Goal: Task Accomplishment & Management: Use online tool/utility

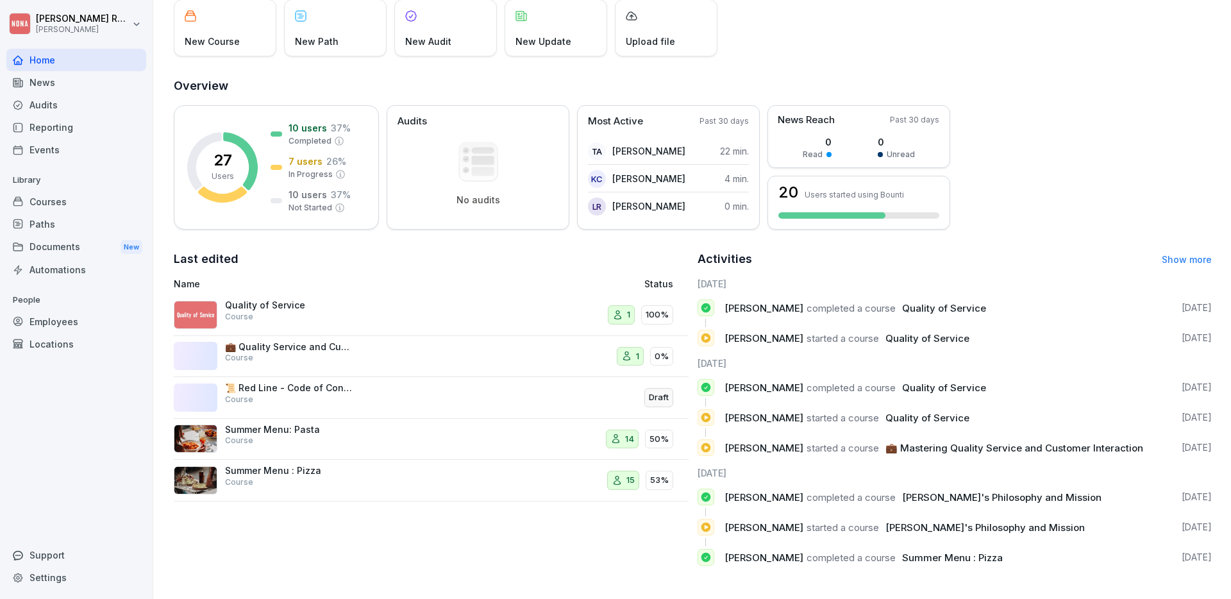
scroll to position [92, 0]
click at [50, 63] on div "Home" at bounding box center [76, 60] width 140 height 22
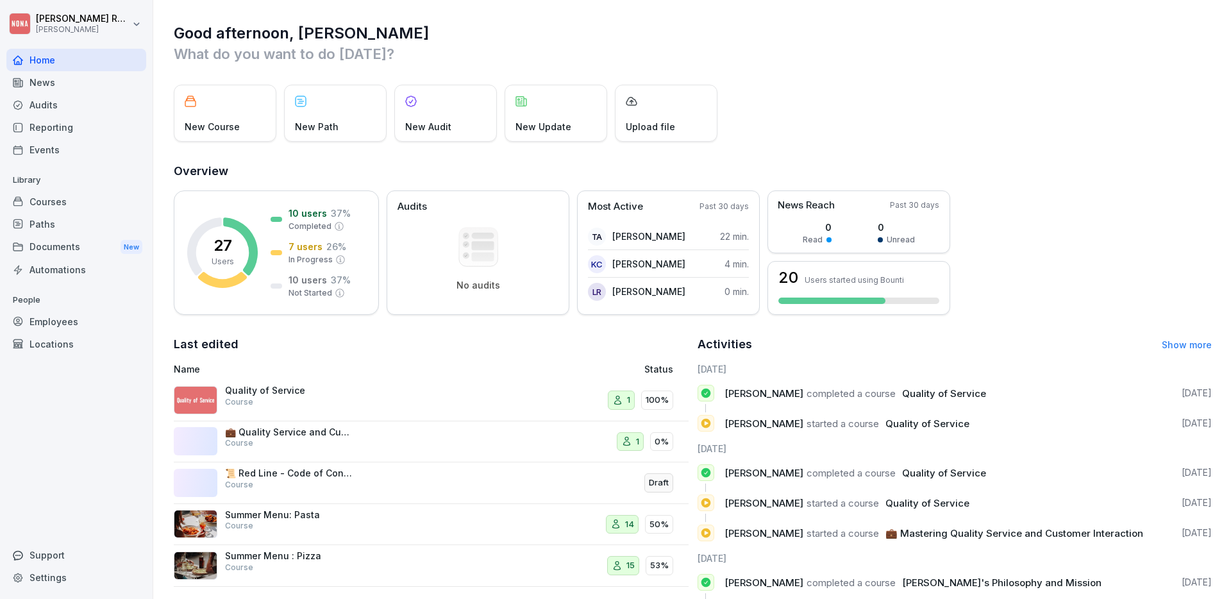
click at [45, 211] on div "Courses" at bounding box center [76, 201] width 140 height 22
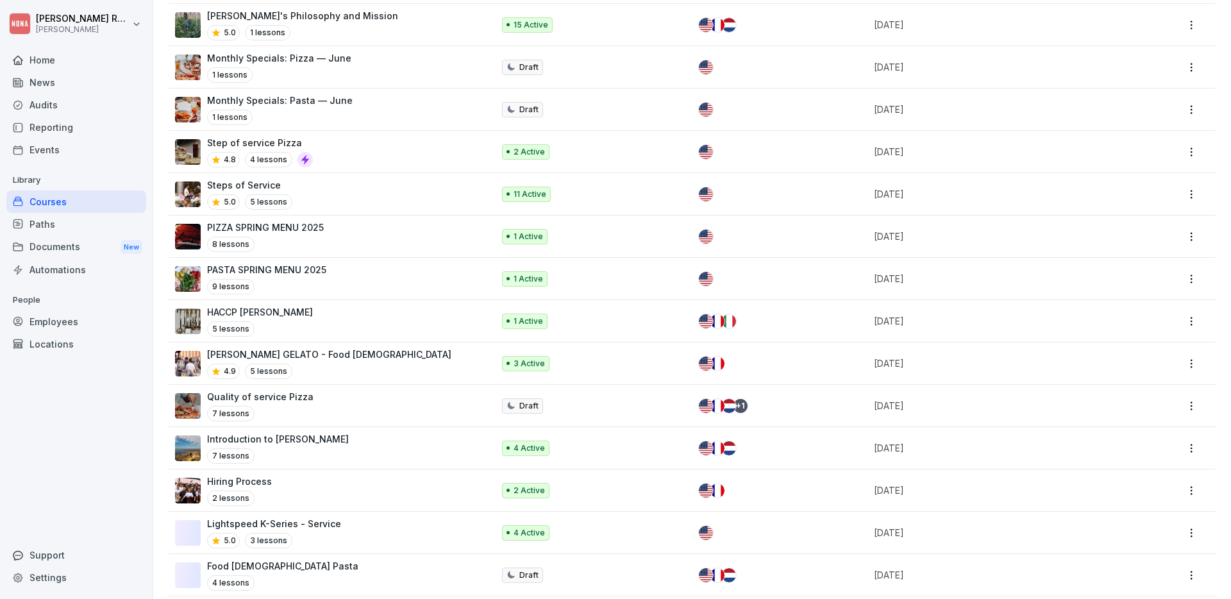
scroll to position [411, 0]
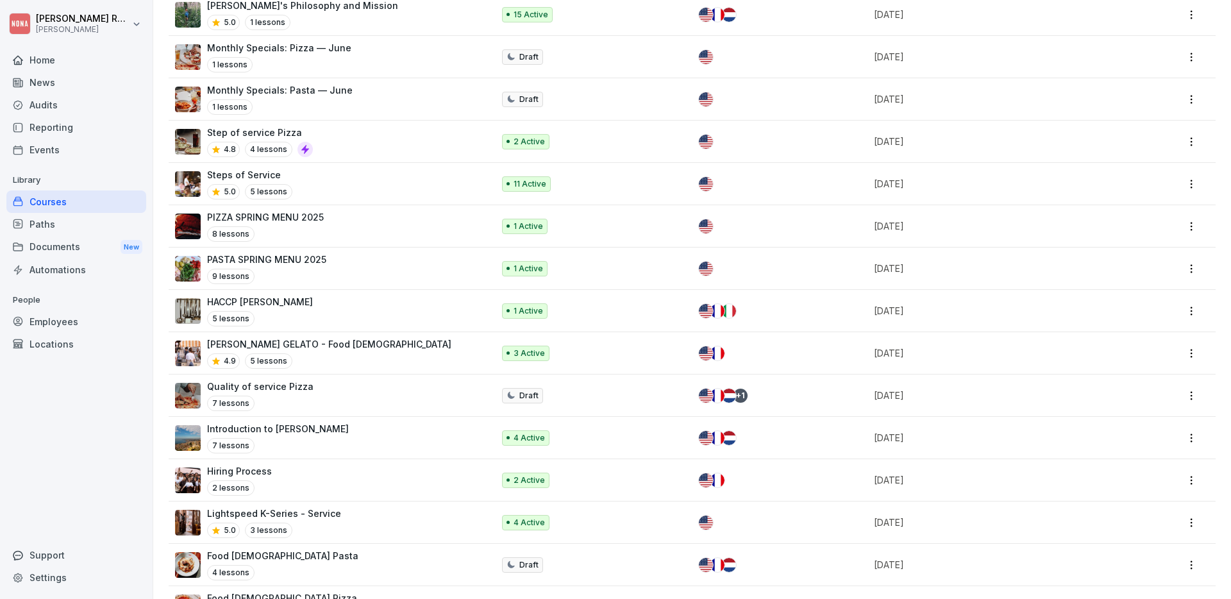
click at [250, 295] on p "HACCP [PERSON_NAME]" at bounding box center [260, 301] width 106 height 13
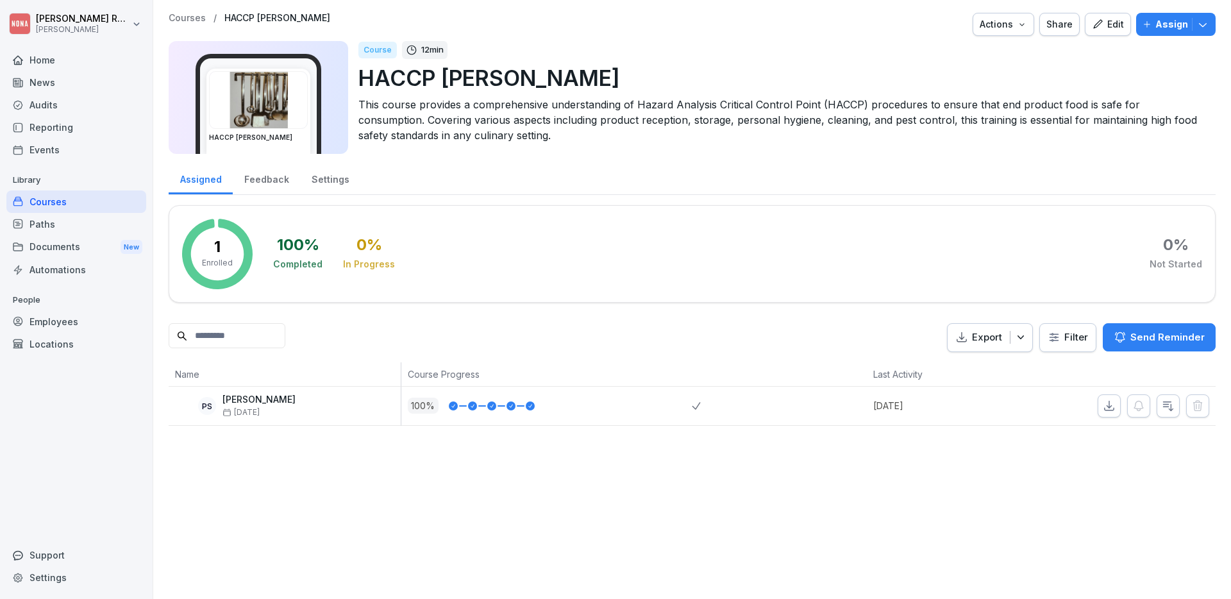
click at [292, 116] on img at bounding box center [258, 100] width 97 height 56
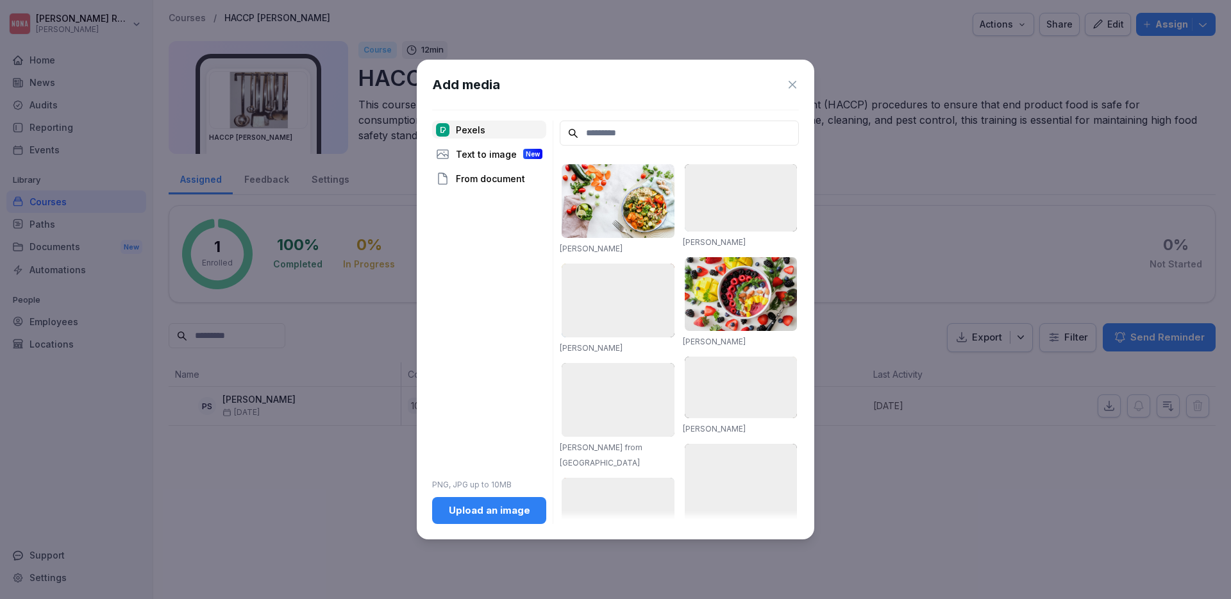
click at [795, 81] on icon at bounding box center [792, 84] width 13 height 13
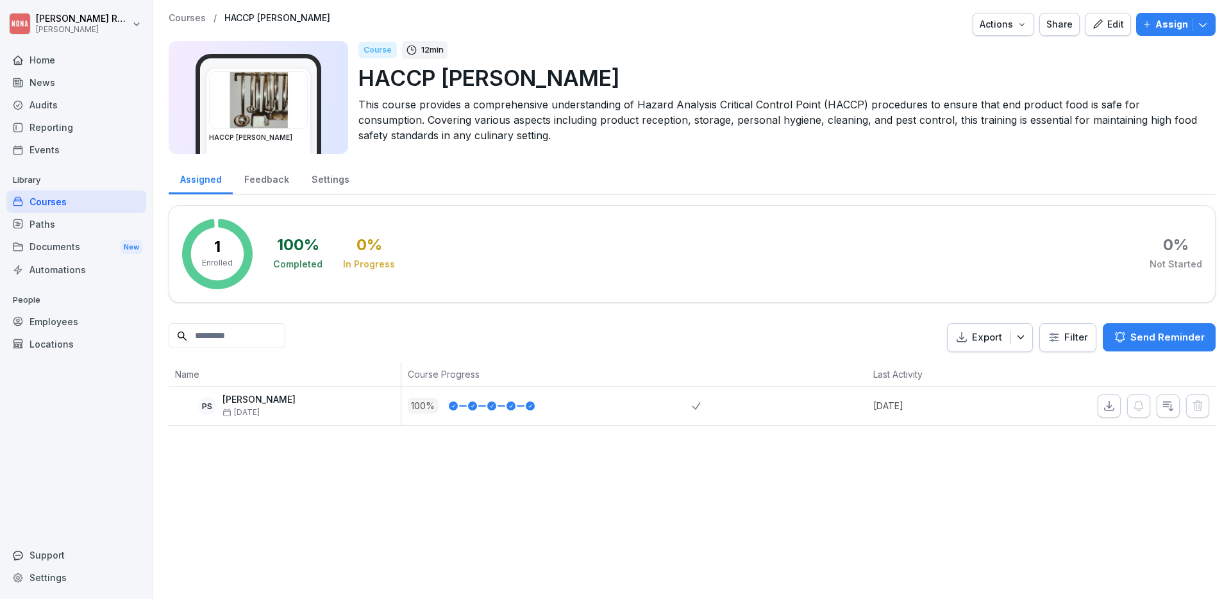
click at [1106, 23] on div "Edit" at bounding box center [1108, 24] width 32 height 14
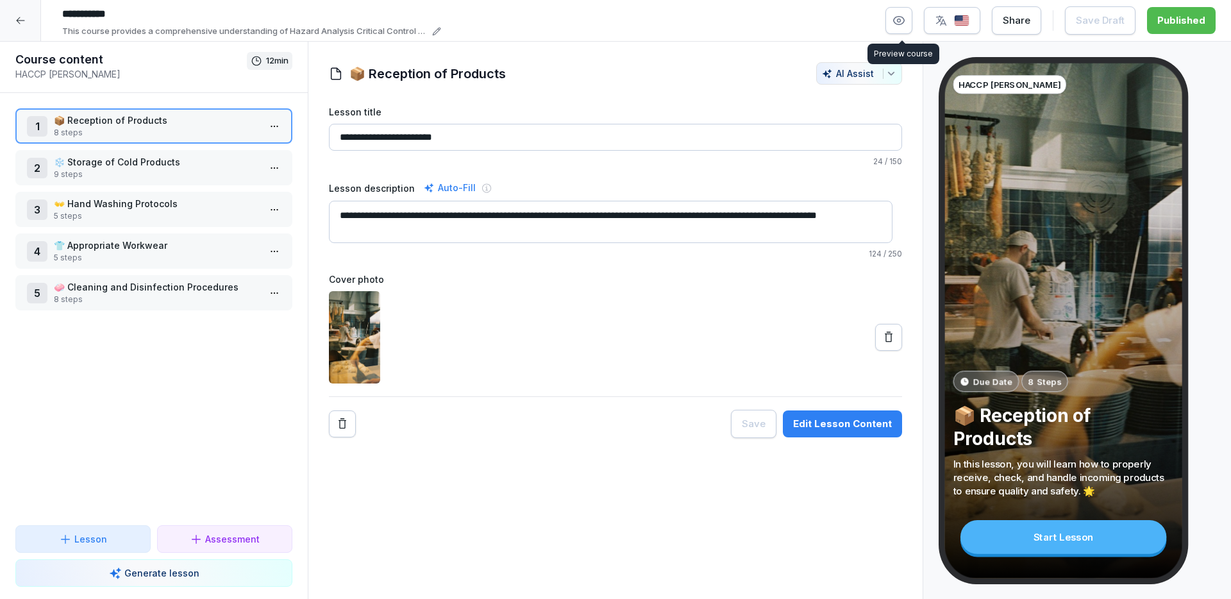
click at [901, 19] on icon "button" at bounding box center [899, 20] width 3 height 3
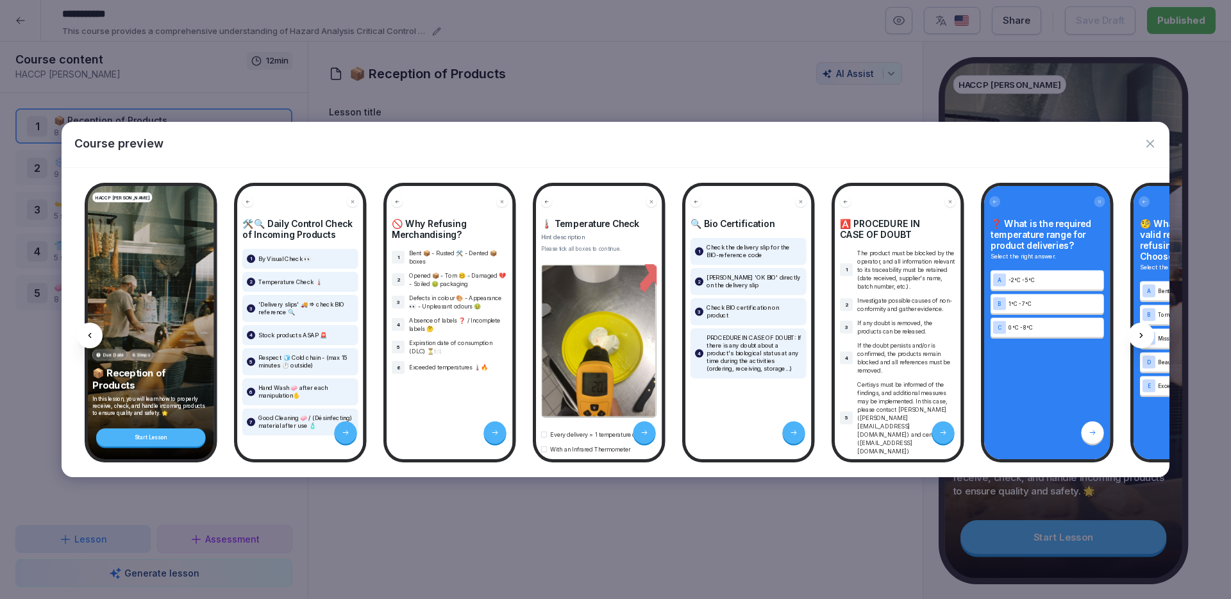
click at [863, 349] on p "If the doubt persists and/or is confirmed, the products remain blocked and all …" at bounding box center [906, 357] width 99 height 33
click at [1149, 140] on icon "button" at bounding box center [1150, 143] width 13 height 13
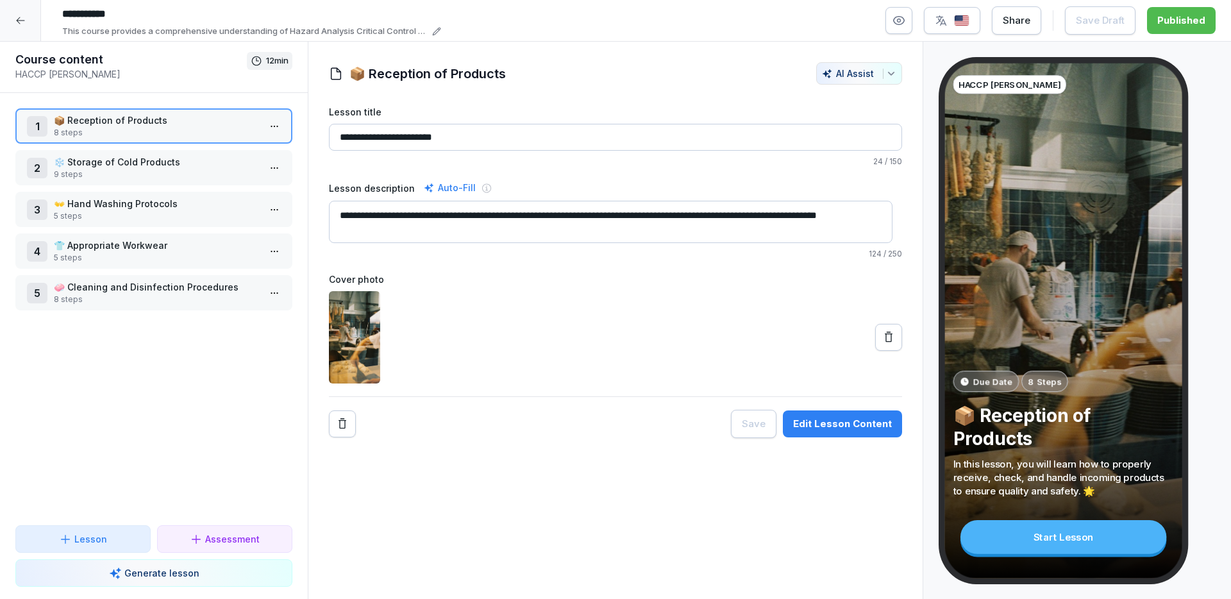
click at [162, 162] on p "❄️ Storage of Cold Products" at bounding box center [156, 161] width 205 height 13
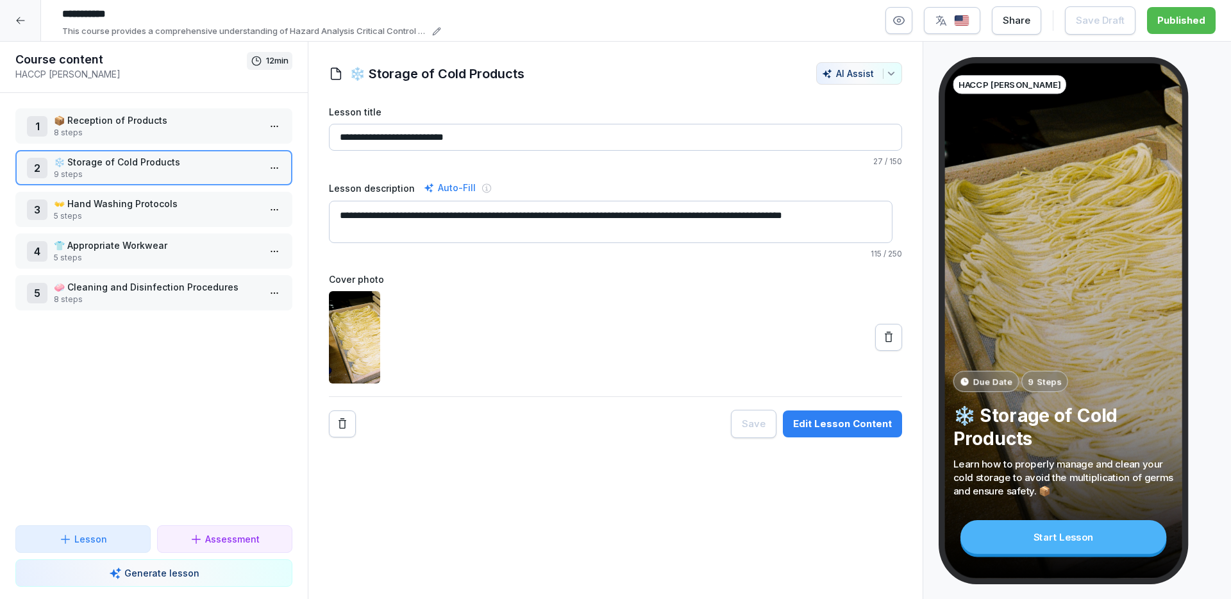
click at [110, 127] on p "8 steps" at bounding box center [156, 133] width 205 height 12
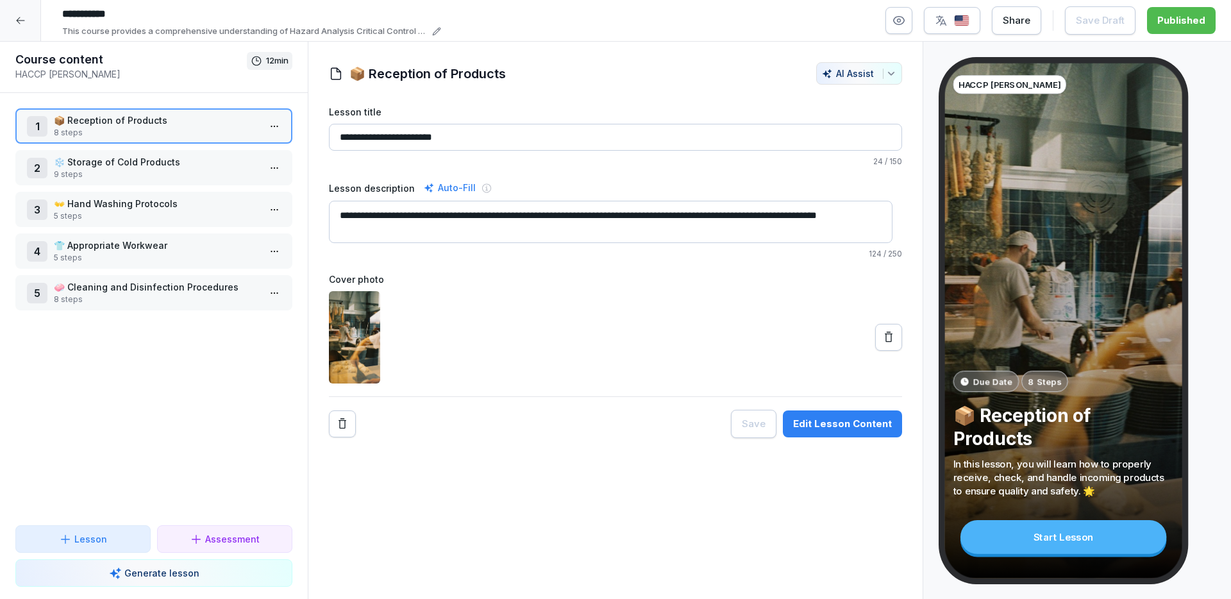
click at [266, 125] on html "**********" at bounding box center [615, 299] width 1231 height 599
click at [205, 150] on div "Edit steps" at bounding box center [197, 151] width 58 height 13
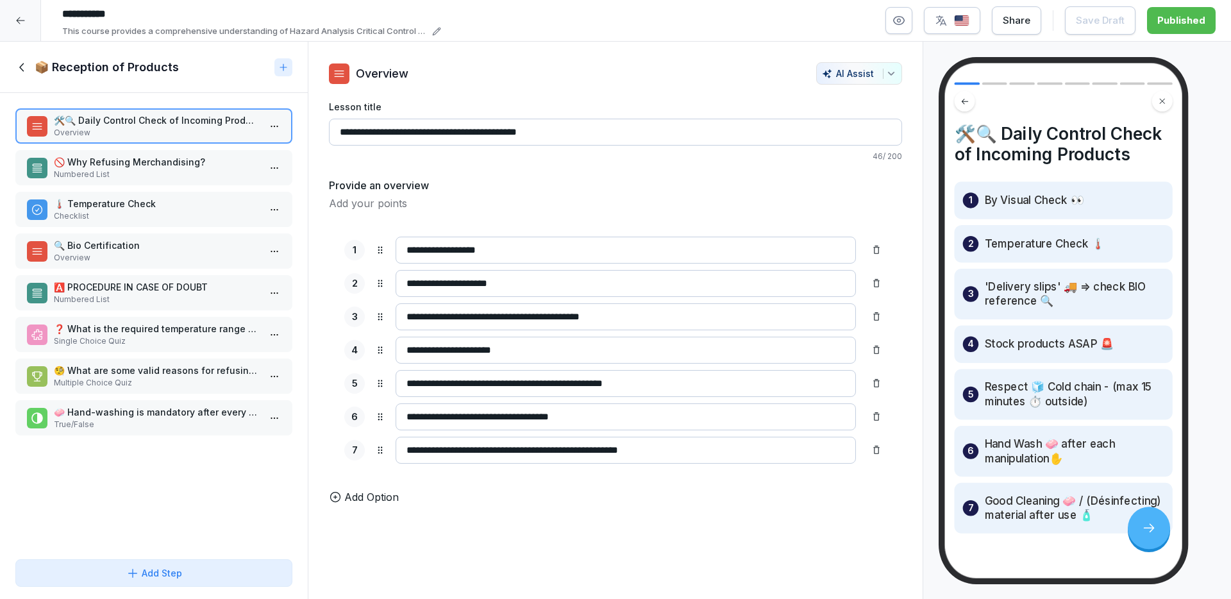
click at [151, 241] on p "🔍 Bio Certification" at bounding box center [156, 245] width 205 height 13
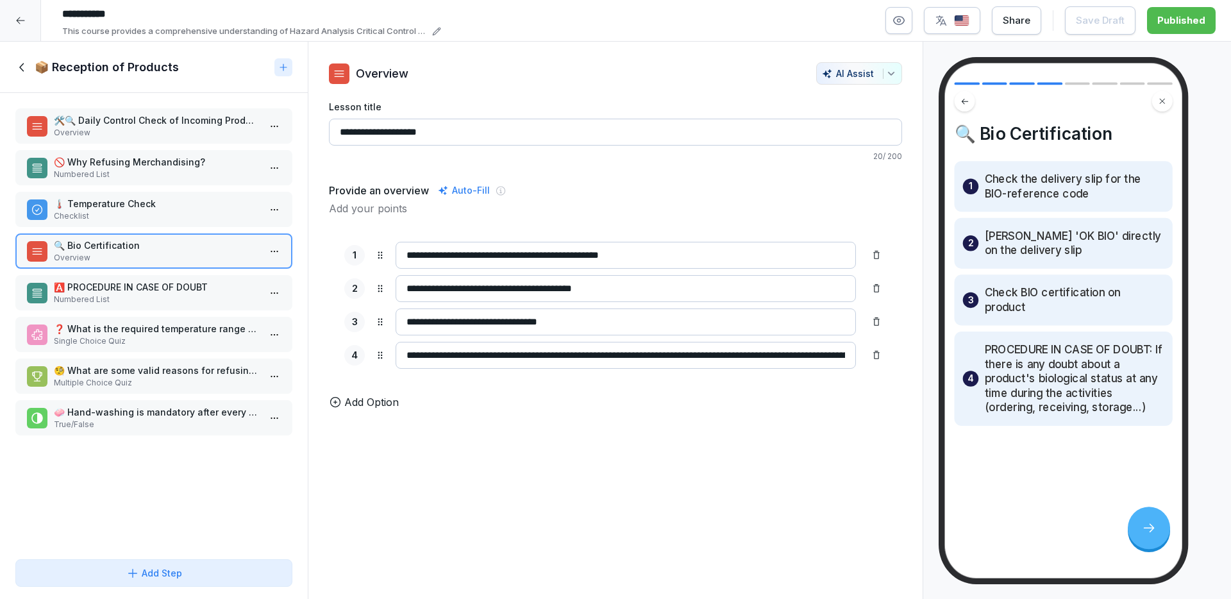
click at [149, 292] on p "🅰️ PROCEDURE IN CASE OF DOUBT" at bounding box center [156, 286] width 205 height 13
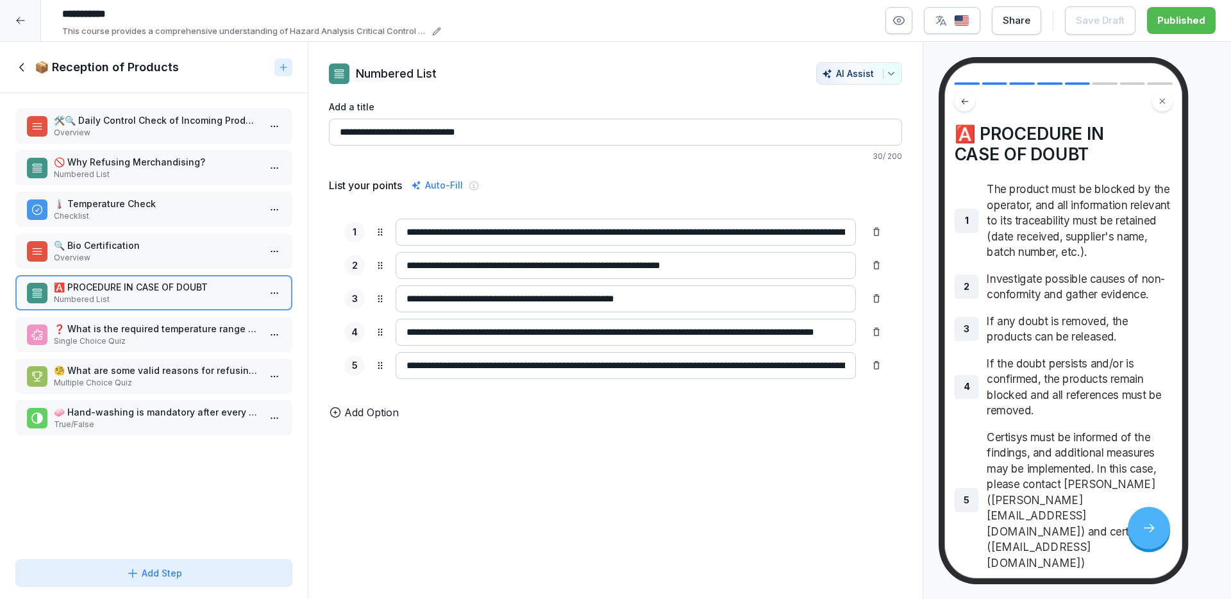
click at [1155, 532] on icon at bounding box center [1149, 528] width 15 height 15
